Goal: Information Seeking & Learning: Learn about a topic

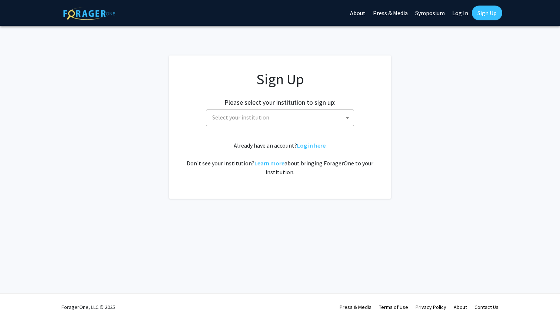
click at [289, 118] on span "Select your institution" at bounding box center [281, 117] width 144 height 15
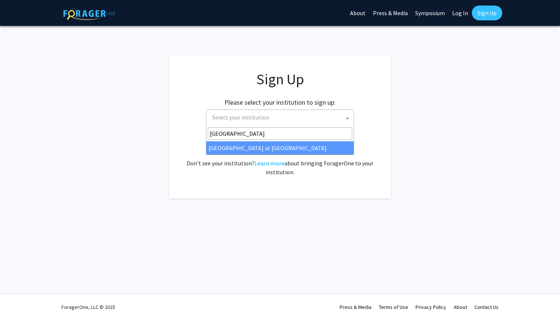
type input "[GEOGRAPHIC_DATA]"
select select "18"
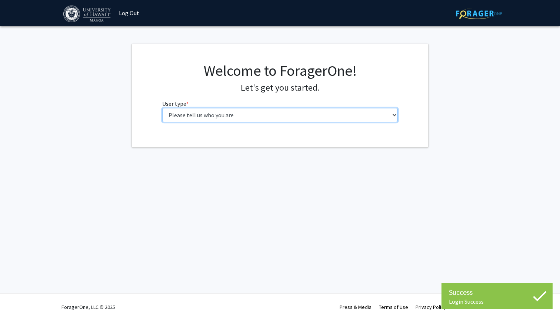
select select "1: undergrad"
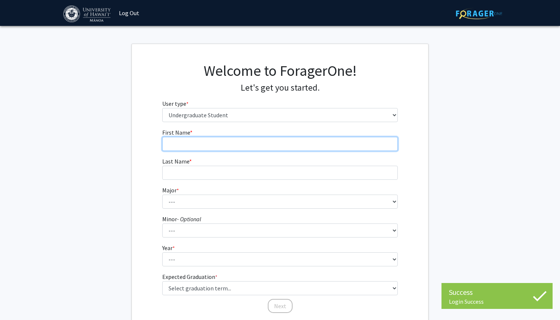
click at [304, 144] on input "First Name * required" at bounding box center [280, 144] width 236 height 14
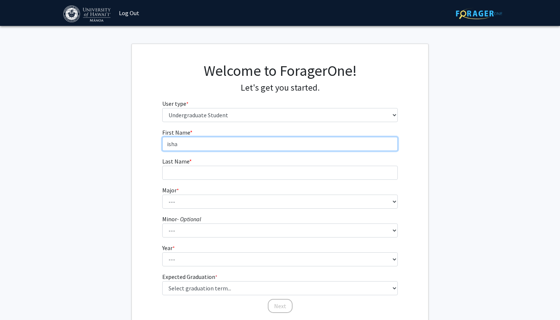
type input "isha"
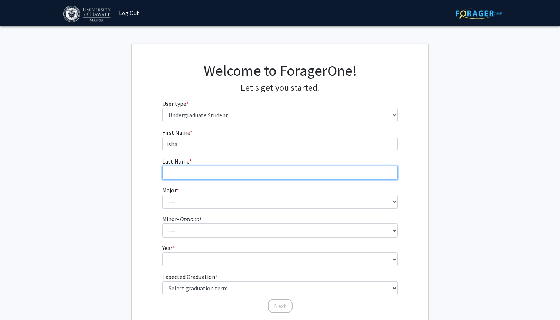
click at [305, 171] on input "Last Name * required" at bounding box center [280, 173] width 236 height 14
type input "timalsina"
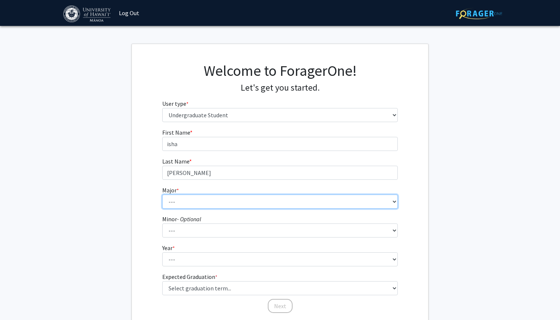
select select "25: 1407"
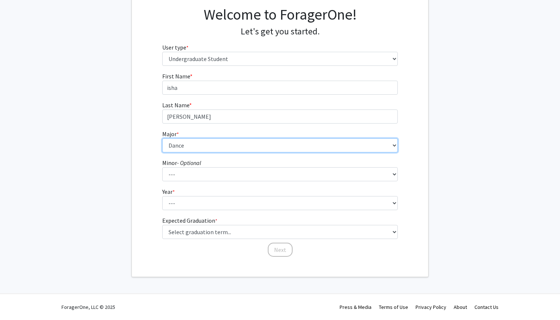
scroll to position [56, 0]
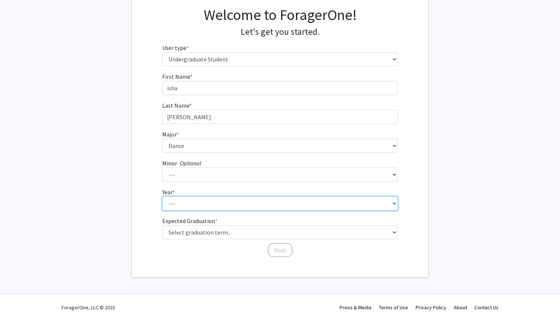
select select "4: senior"
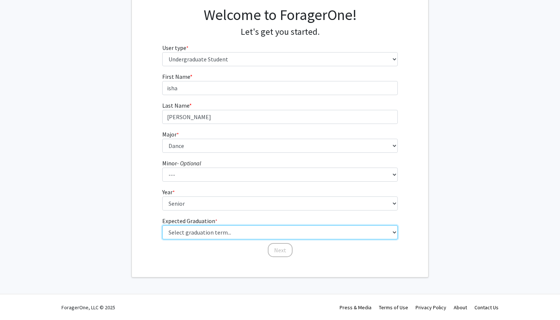
select select "6: summer_2026"
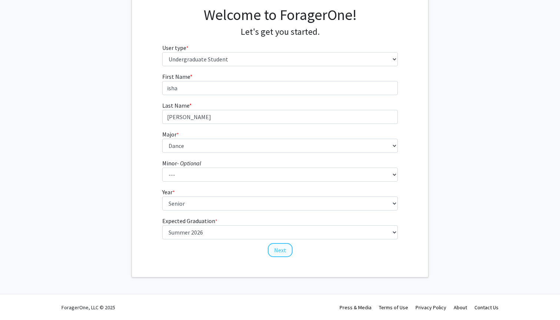
click at [278, 255] on button "Next" at bounding box center [280, 250] width 25 height 14
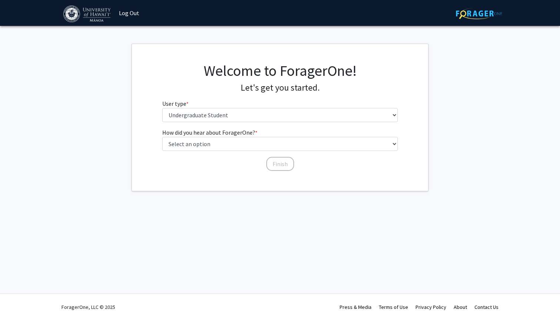
click at [349, 155] on div "How did you hear about ForagerOne? * required Select an option Peer/student rec…" at bounding box center [280, 146] width 236 height 36
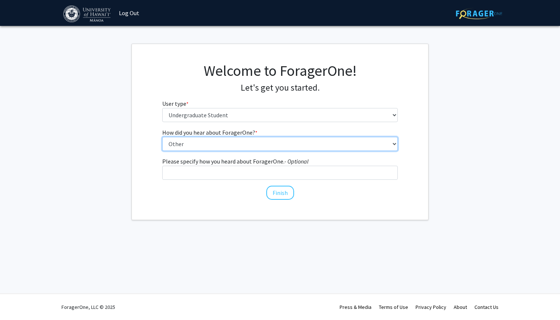
select select "4: university_email"
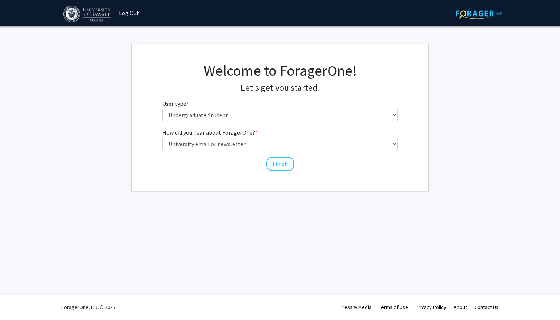
click at [286, 168] on button "Finish" at bounding box center [280, 164] width 28 height 14
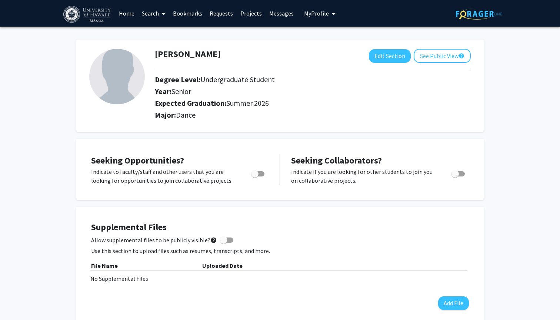
click at [152, 16] on link "Search" at bounding box center [153, 13] width 31 height 26
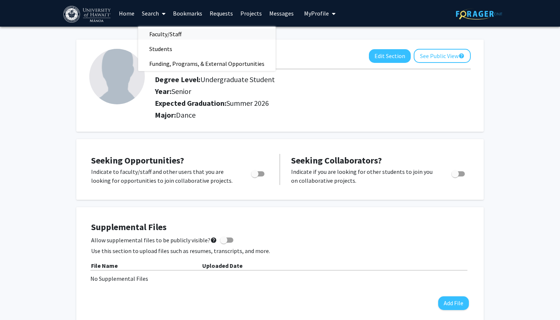
click at [158, 31] on span "Faculty/Staff" at bounding box center [165, 34] width 54 height 15
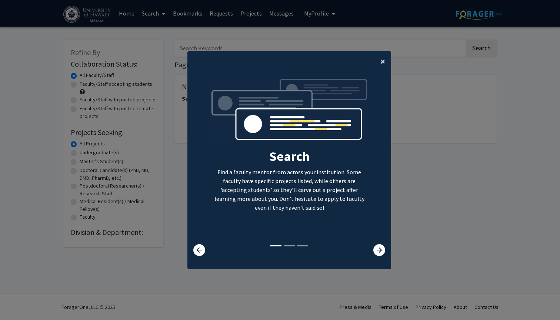
click at [383, 56] on span "×" at bounding box center [382, 61] width 5 height 11
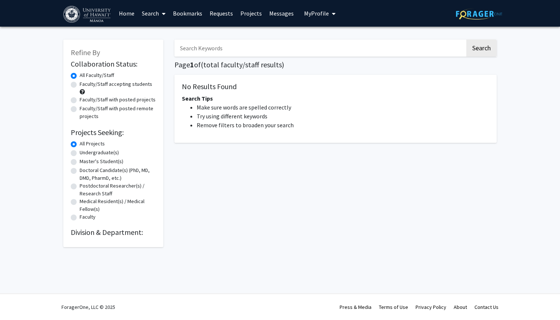
click at [145, 21] on link "Search" at bounding box center [153, 13] width 31 height 26
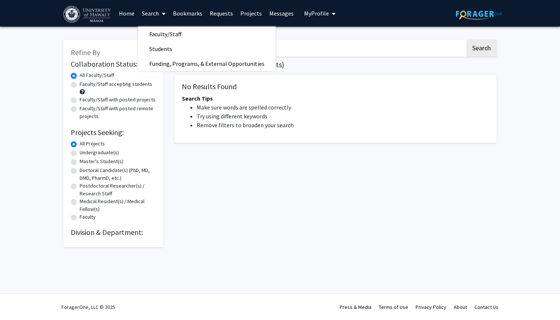
click at [128, 19] on link "Home" at bounding box center [126, 13] width 23 height 26
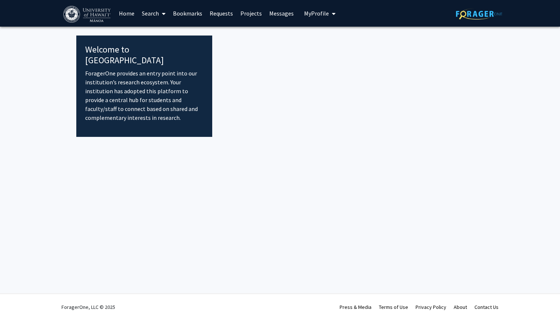
click at [147, 15] on link "Search" at bounding box center [153, 13] width 31 height 26
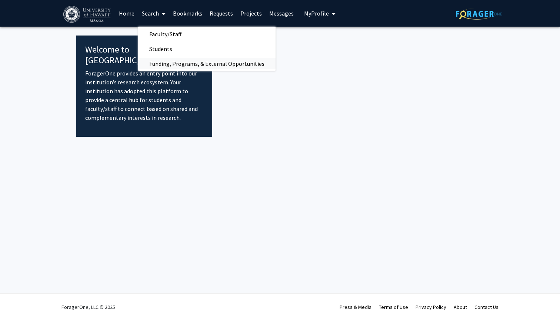
click at [156, 62] on span "Funding, Programs, & External Opportunities" at bounding box center [206, 63] width 137 height 15
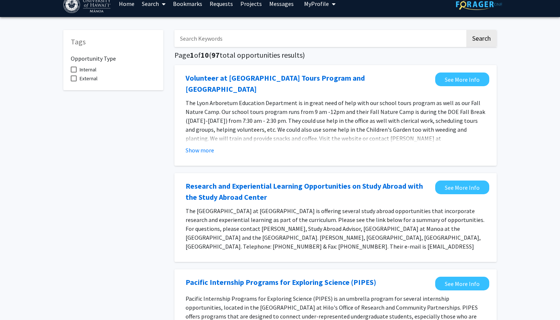
scroll to position [10, 0]
click at [195, 146] on button "Show more" at bounding box center [200, 150] width 29 height 9
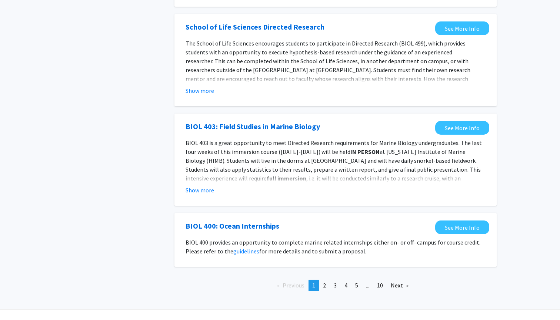
scroll to position [748, 0]
click at [326, 282] on span "2" at bounding box center [324, 285] width 3 height 7
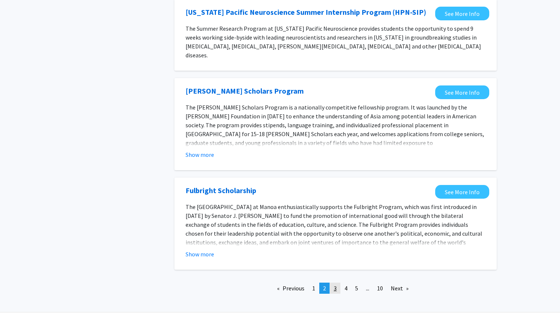
scroll to position [789, 0]
click at [334, 285] on span "3" at bounding box center [335, 288] width 3 height 7
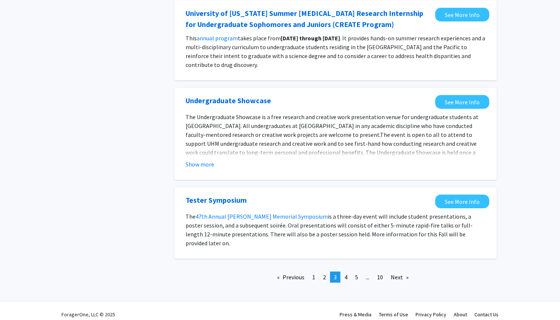
scroll to position [714, 0]
click at [347, 272] on link "page 4" at bounding box center [346, 277] width 10 height 11
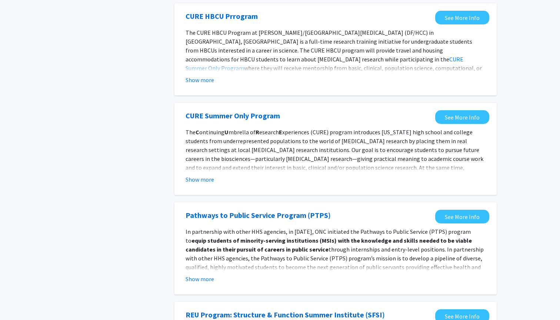
scroll to position [731, 0]
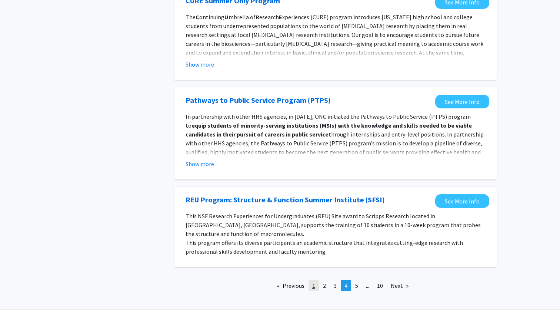
click at [314, 282] on span "1" at bounding box center [313, 285] width 3 height 7
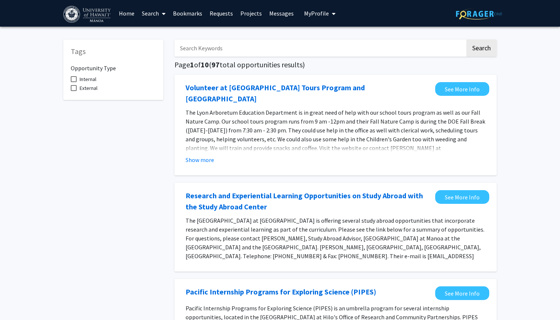
click at [314, 55] on input "Search Keywords" at bounding box center [319, 48] width 291 height 17
type input "dance"
click at [481, 49] on button "Search" at bounding box center [481, 48] width 30 height 17
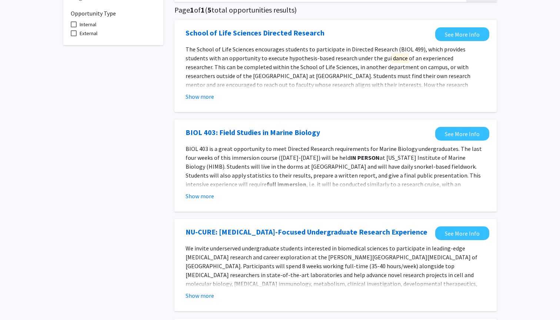
scroll to position [58, 0]
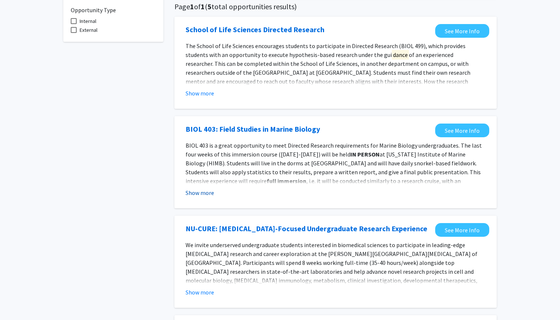
click at [201, 195] on button "Show more" at bounding box center [200, 193] width 29 height 9
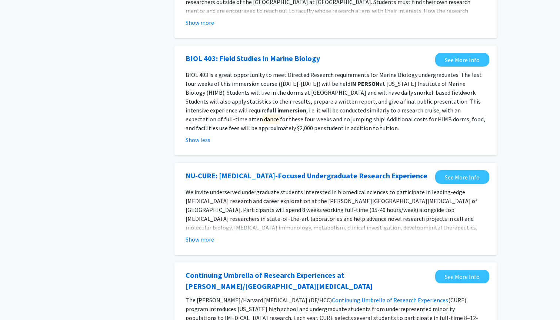
scroll to position [129, 0]
click at [203, 236] on button "Show more" at bounding box center [200, 239] width 29 height 9
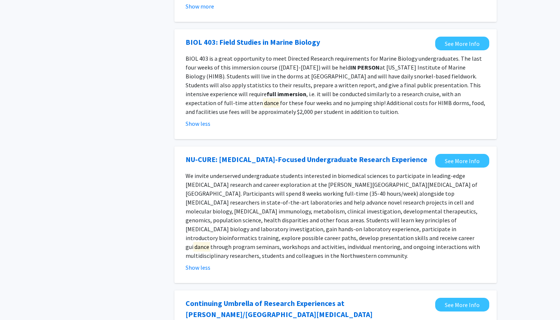
scroll to position [371, 0]
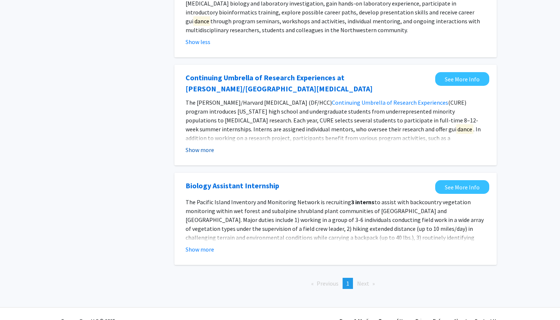
click at [202, 146] on button "Show more" at bounding box center [200, 150] width 29 height 9
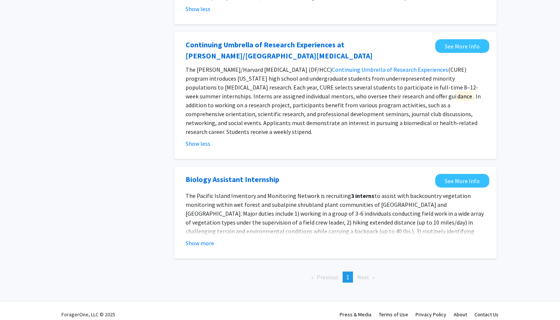
scroll to position [404, 0]
click at [196, 239] on button "Show more" at bounding box center [200, 243] width 29 height 9
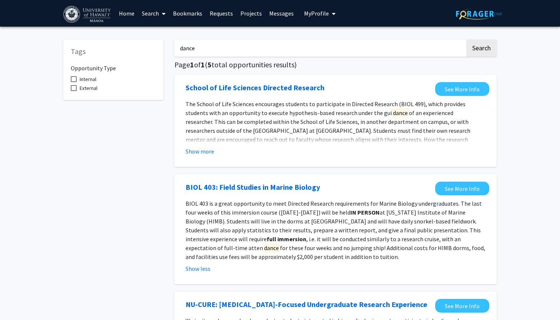
scroll to position [0, 0]
click at [201, 54] on input "dance" at bounding box center [319, 48] width 291 height 17
type input "performing"
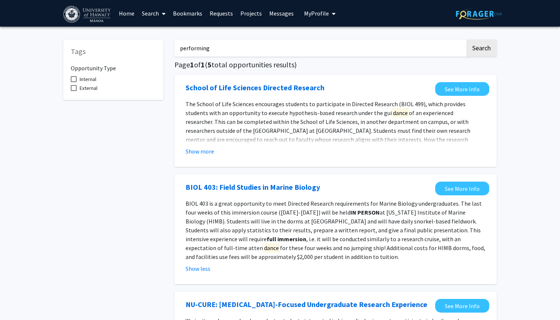
click at [481, 49] on button "Search" at bounding box center [481, 48] width 30 height 17
